Goal: Task Accomplishment & Management: Manage account settings

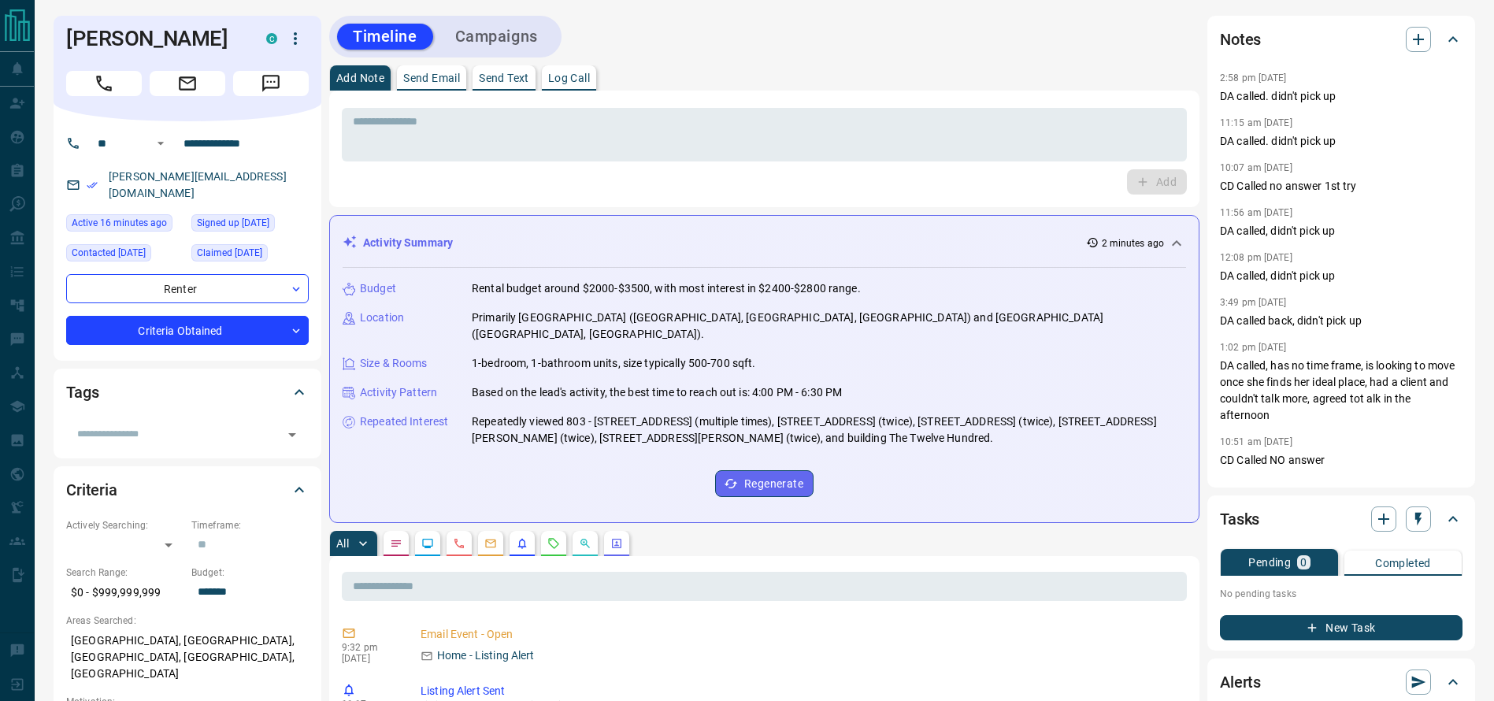
drag, startPoint x: 643, startPoint y: 144, endPoint x: 150, endPoint y: 72, distance: 498.4
click at [644, 144] on textarea at bounding box center [764, 135] width 823 height 40
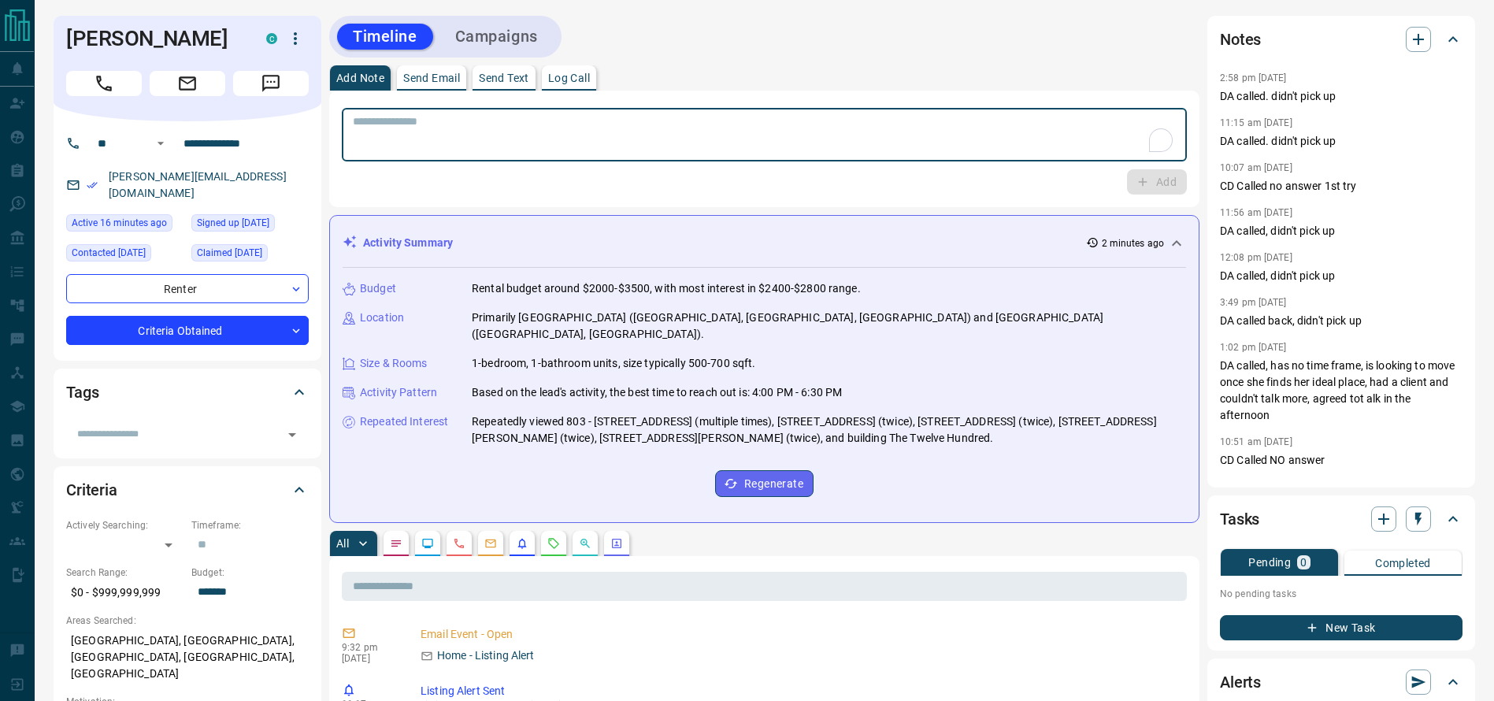
click at [62, 77] on div "[PERSON_NAME] C" at bounding box center [188, 69] width 268 height 106
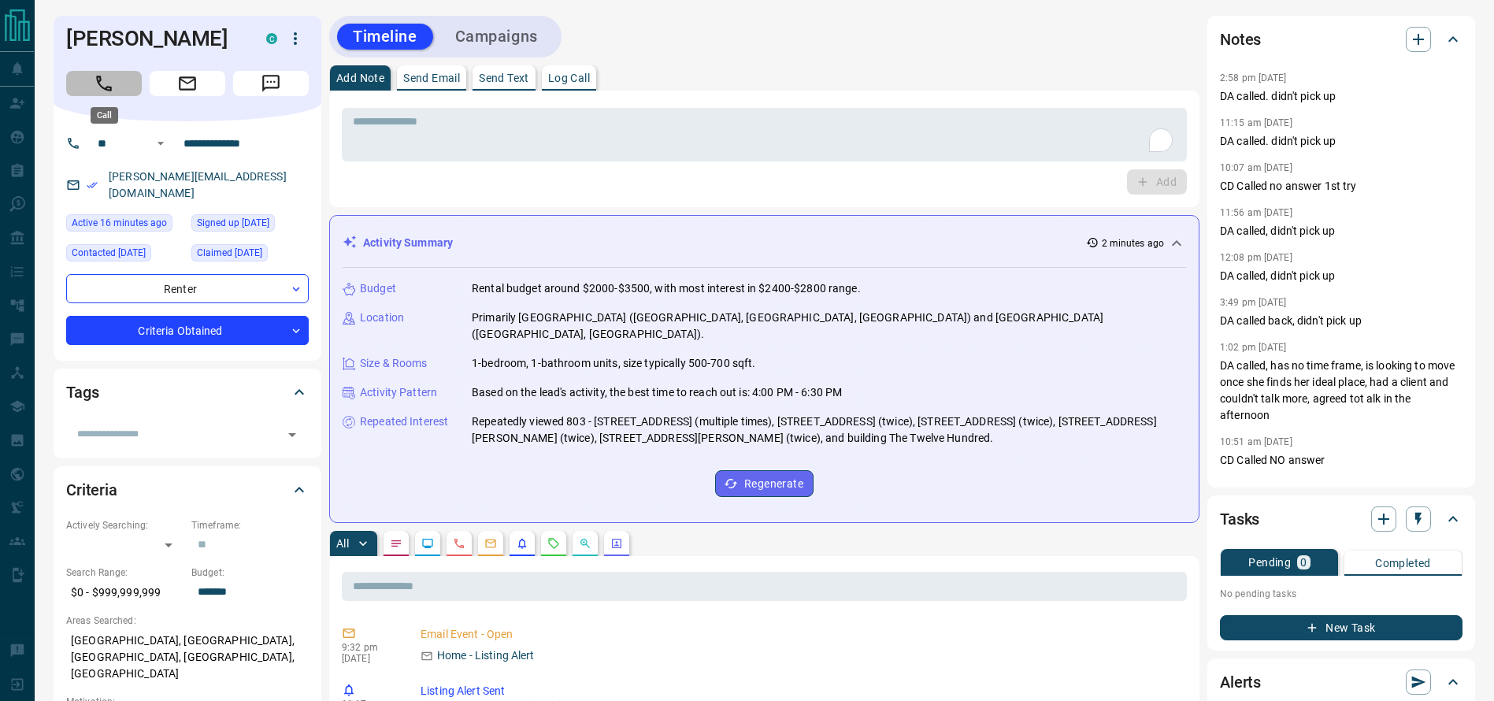
click at [105, 87] on icon "Call" at bounding box center [104, 83] width 20 height 20
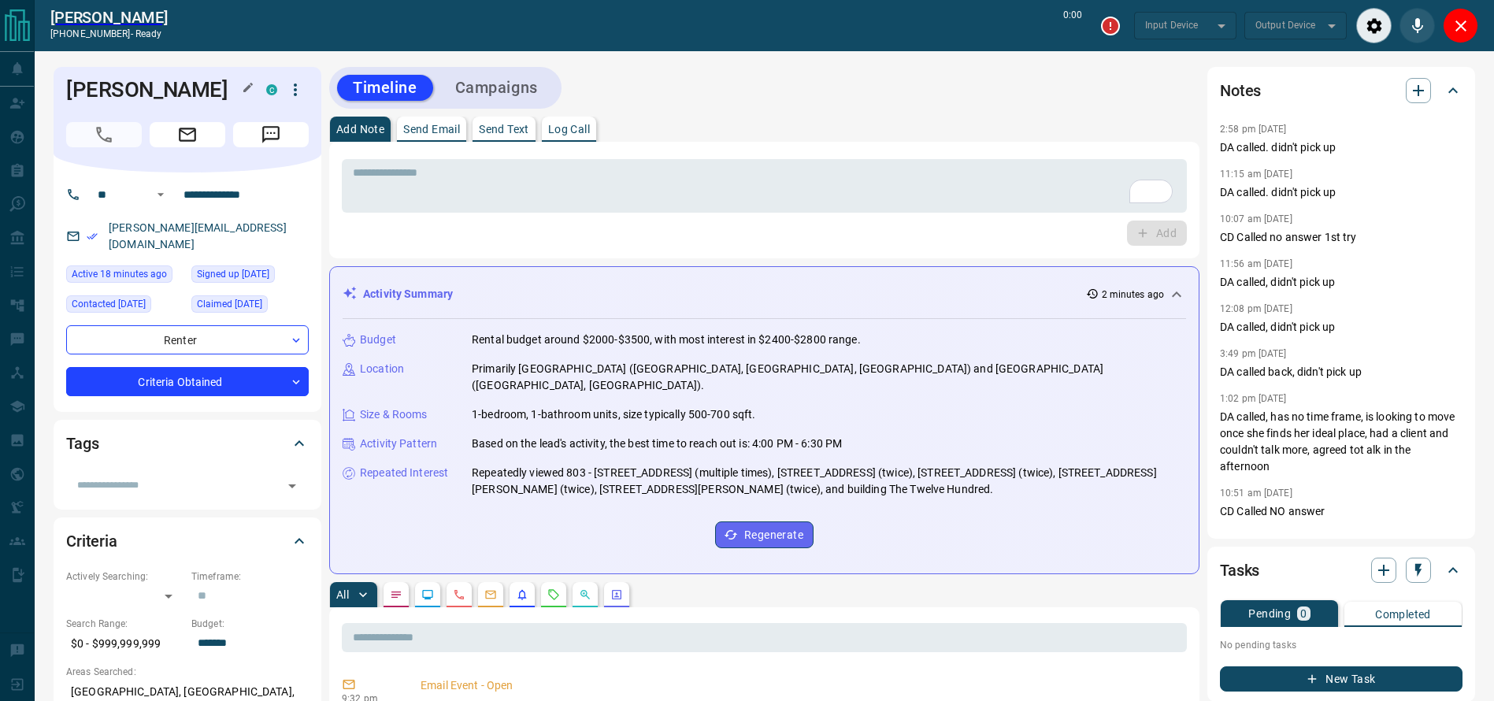
type input "*******"
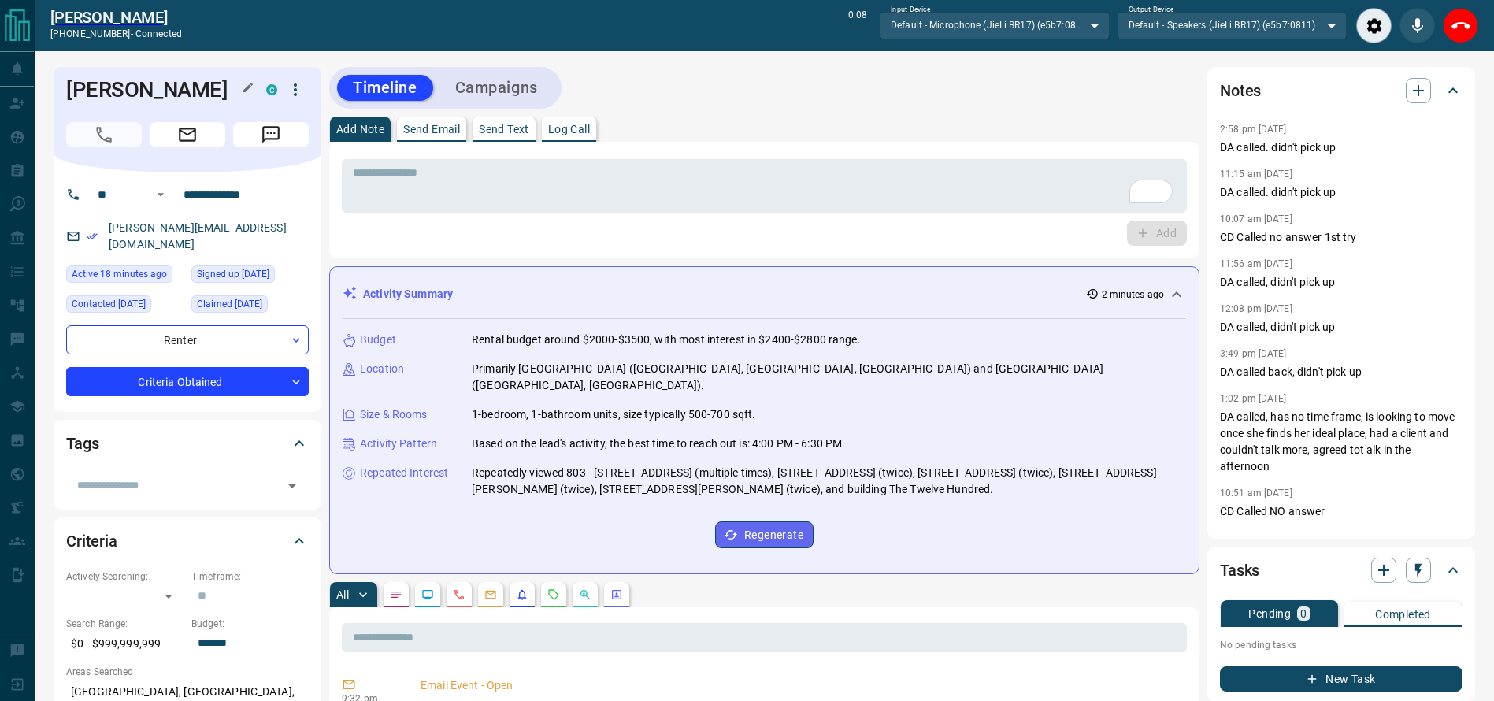
click at [105, 87] on h1 "[PERSON_NAME]" at bounding box center [154, 89] width 176 height 25
click at [1458, 15] on button "End Call" at bounding box center [1460, 25] width 35 height 35
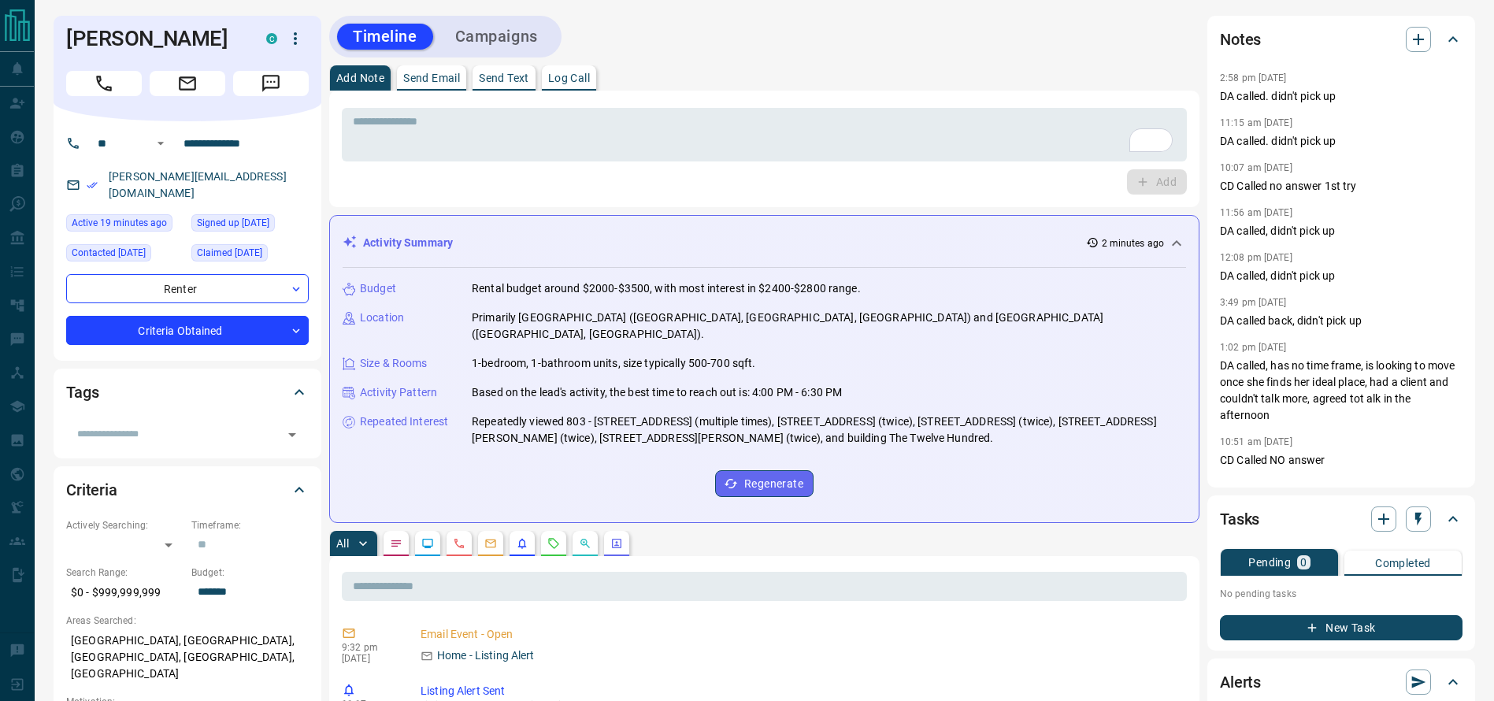
click at [943, 171] on div "Add" at bounding box center [764, 181] width 845 height 25
click at [938, 152] on textarea "To enrich screen reader interactions, please activate Accessibility in Grammarl…" at bounding box center [764, 135] width 823 height 40
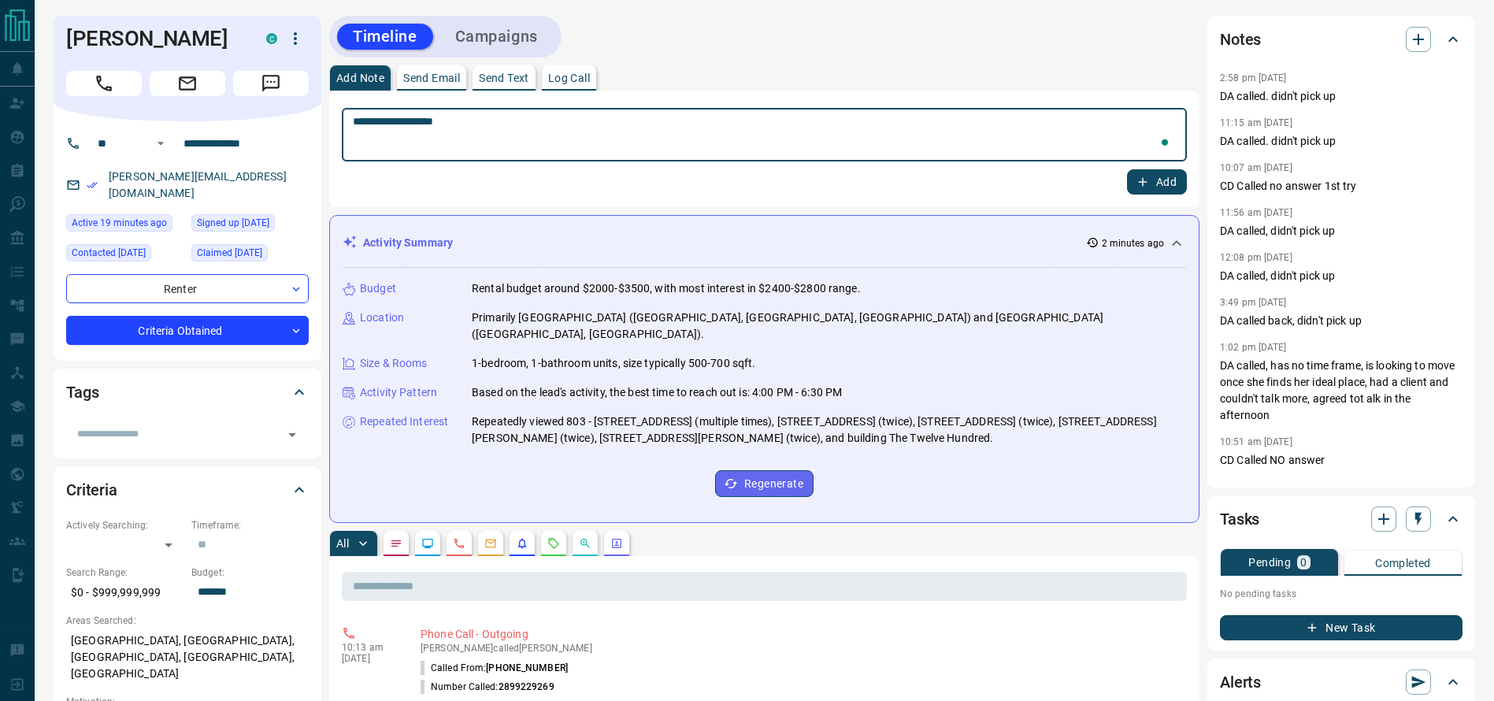
type textarea "**********"
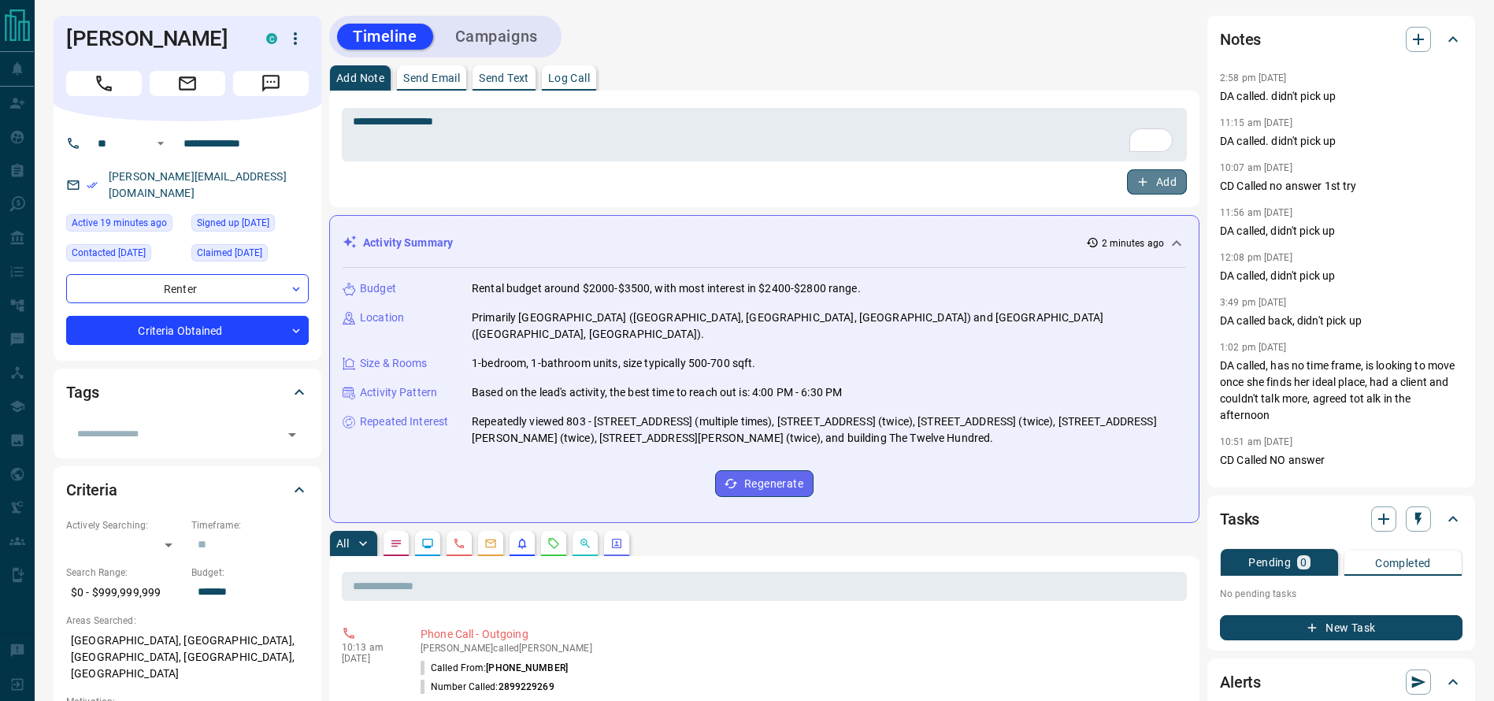
click at [1154, 175] on button "Add" at bounding box center [1157, 181] width 60 height 25
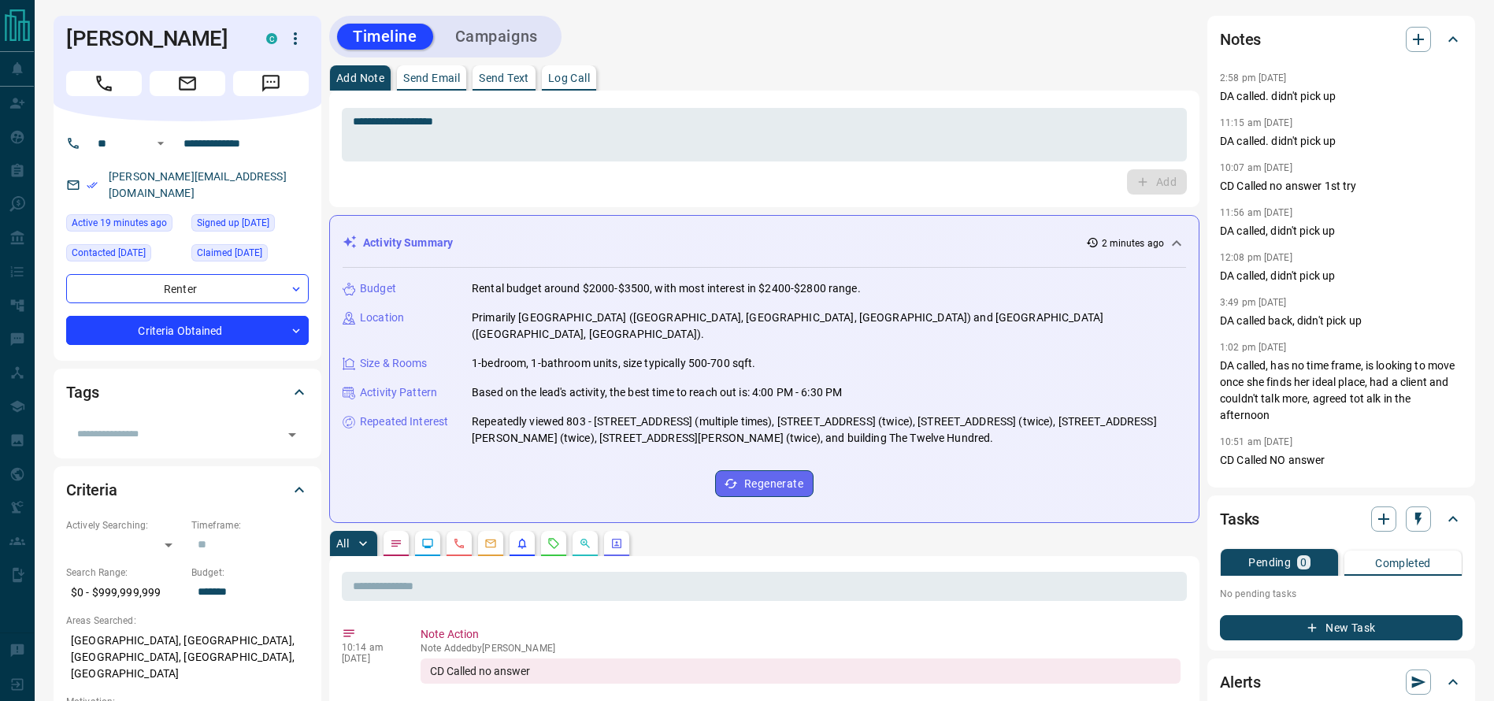
click at [499, 33] on button "Campaigns" at bounding box center [497, 37] width 114 height 26
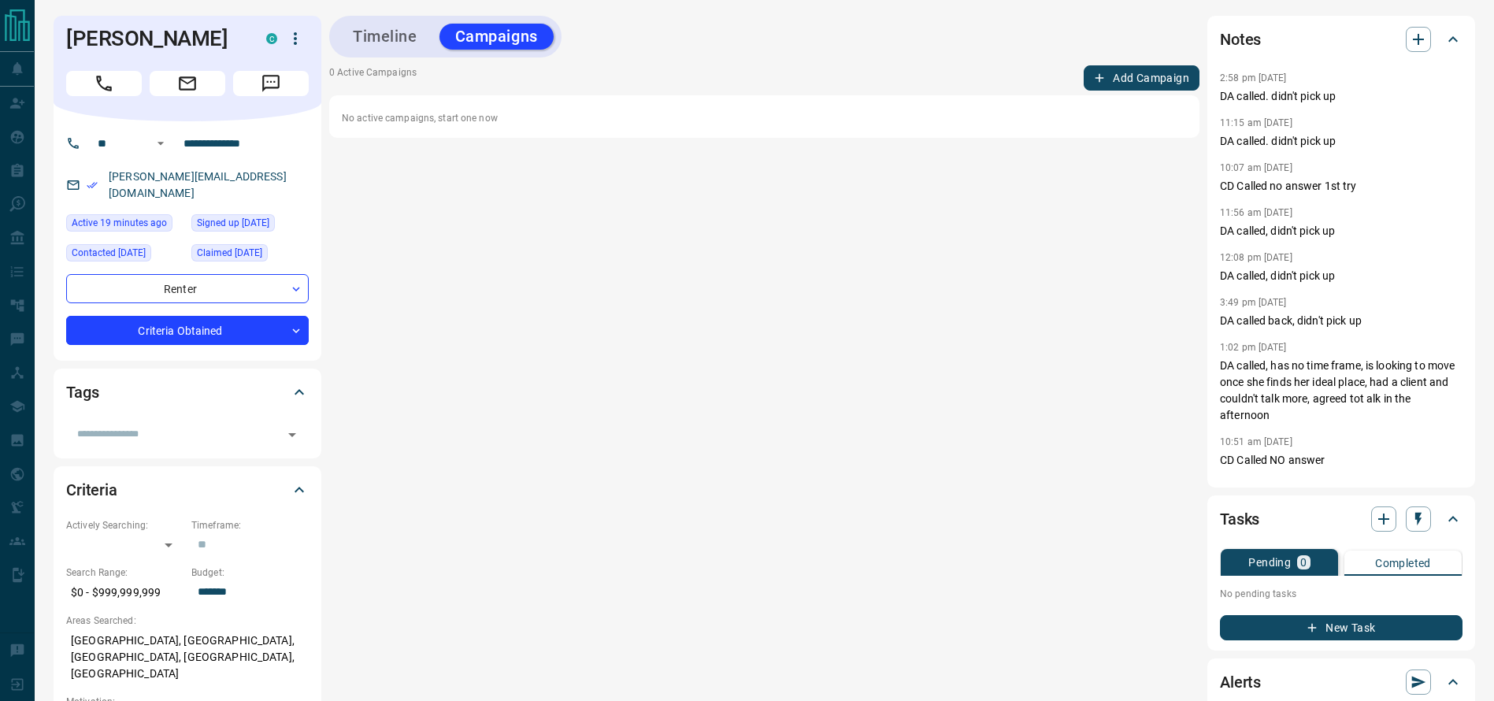
click at [1140, 76] on button "Add Campaign" at bounding box center [1142, 77] width 116 height 25
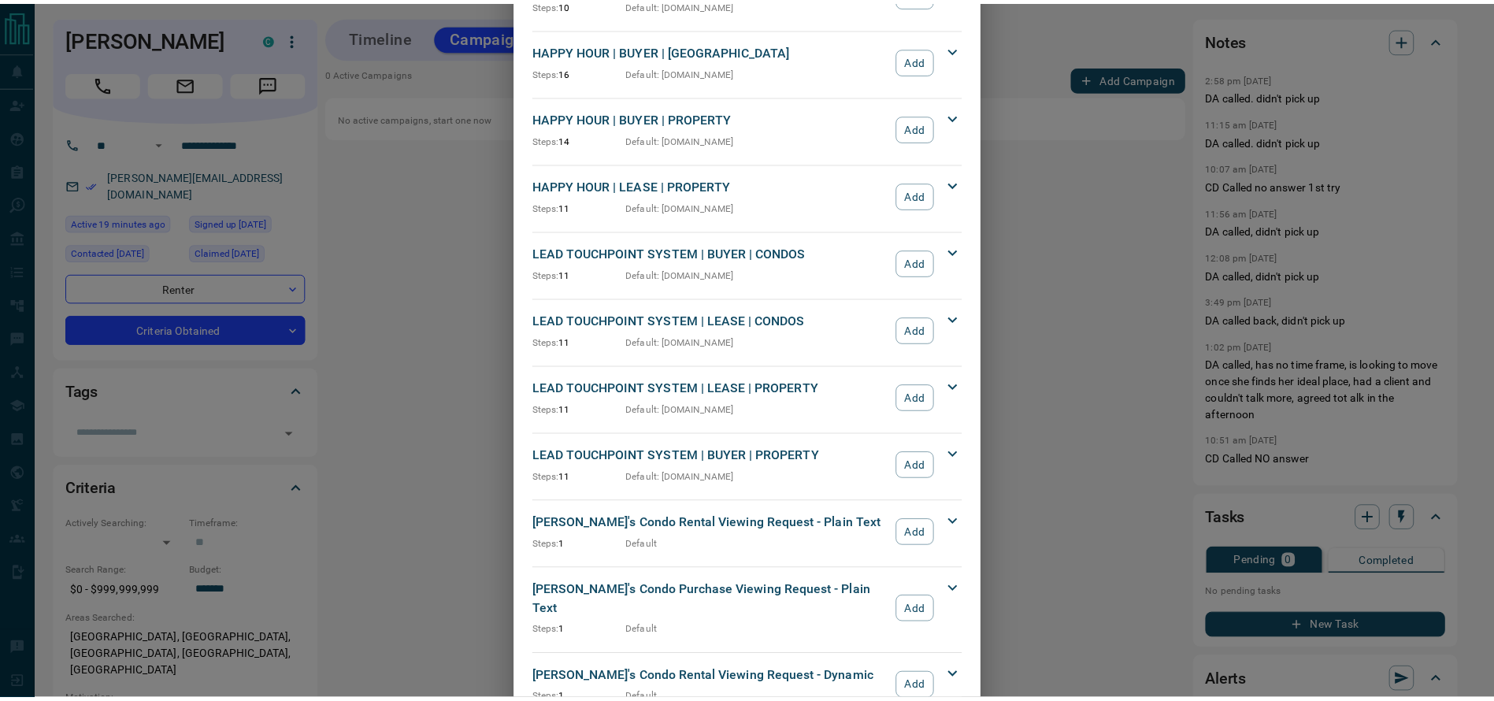
scroll to position [310, 0]
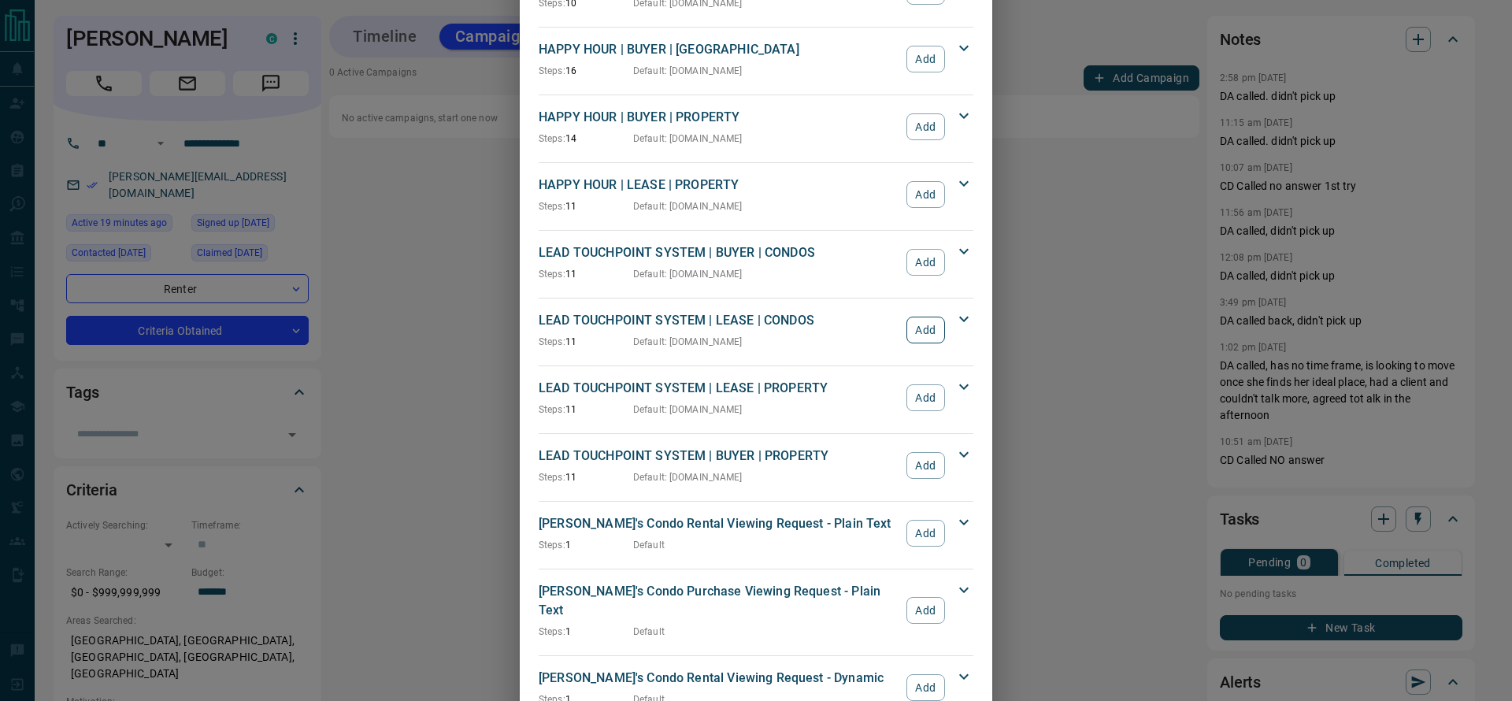
click at [919, 331] on button "Add" at bounding box center [926, 330] width 39 height 27
